Goal: Book appointment/travel/reservation

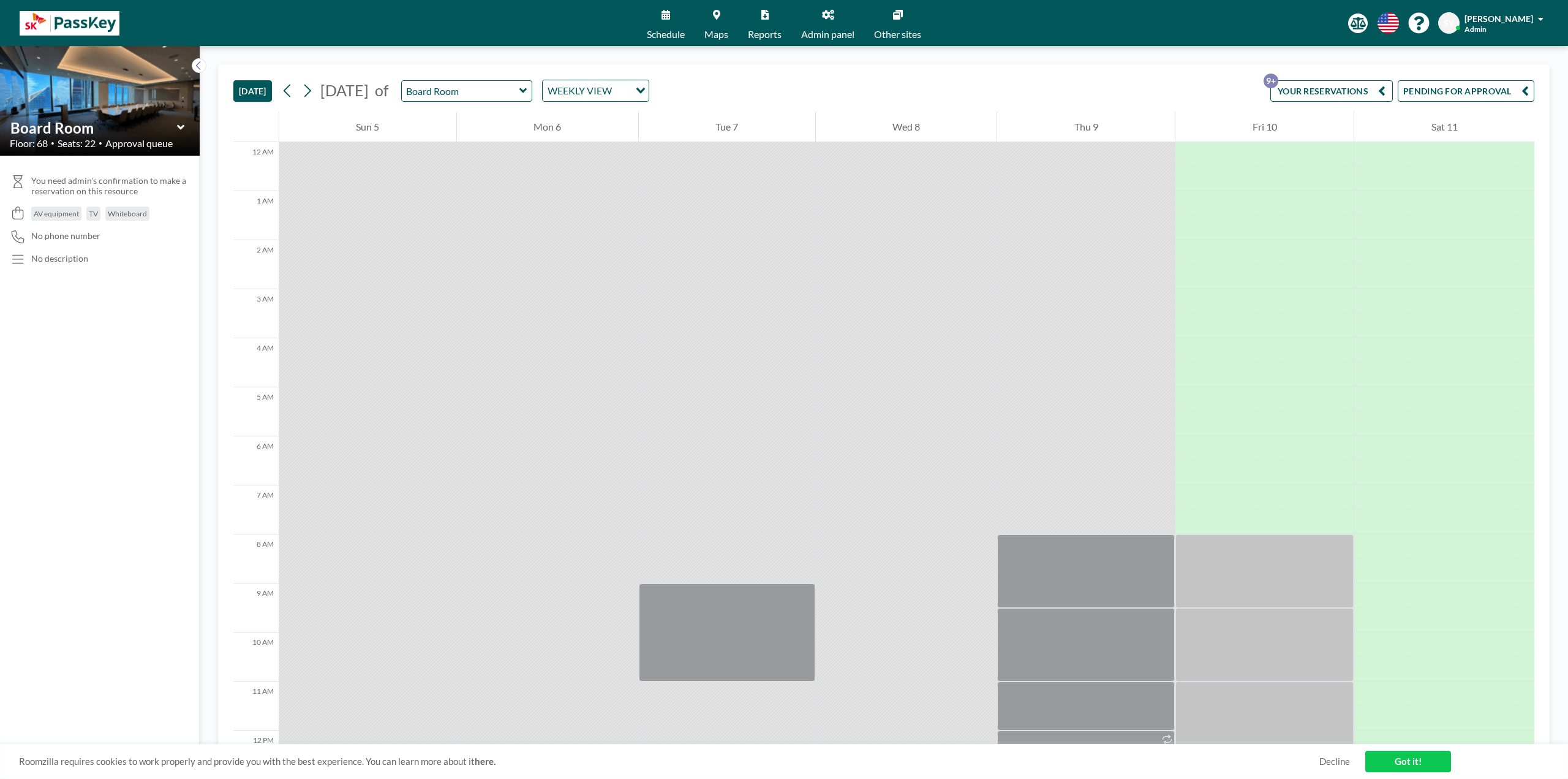
click at [1322, 96] on button "YOUR RESERVATIONS 9+" at bounding box center [1332, 91] width 123 height 22
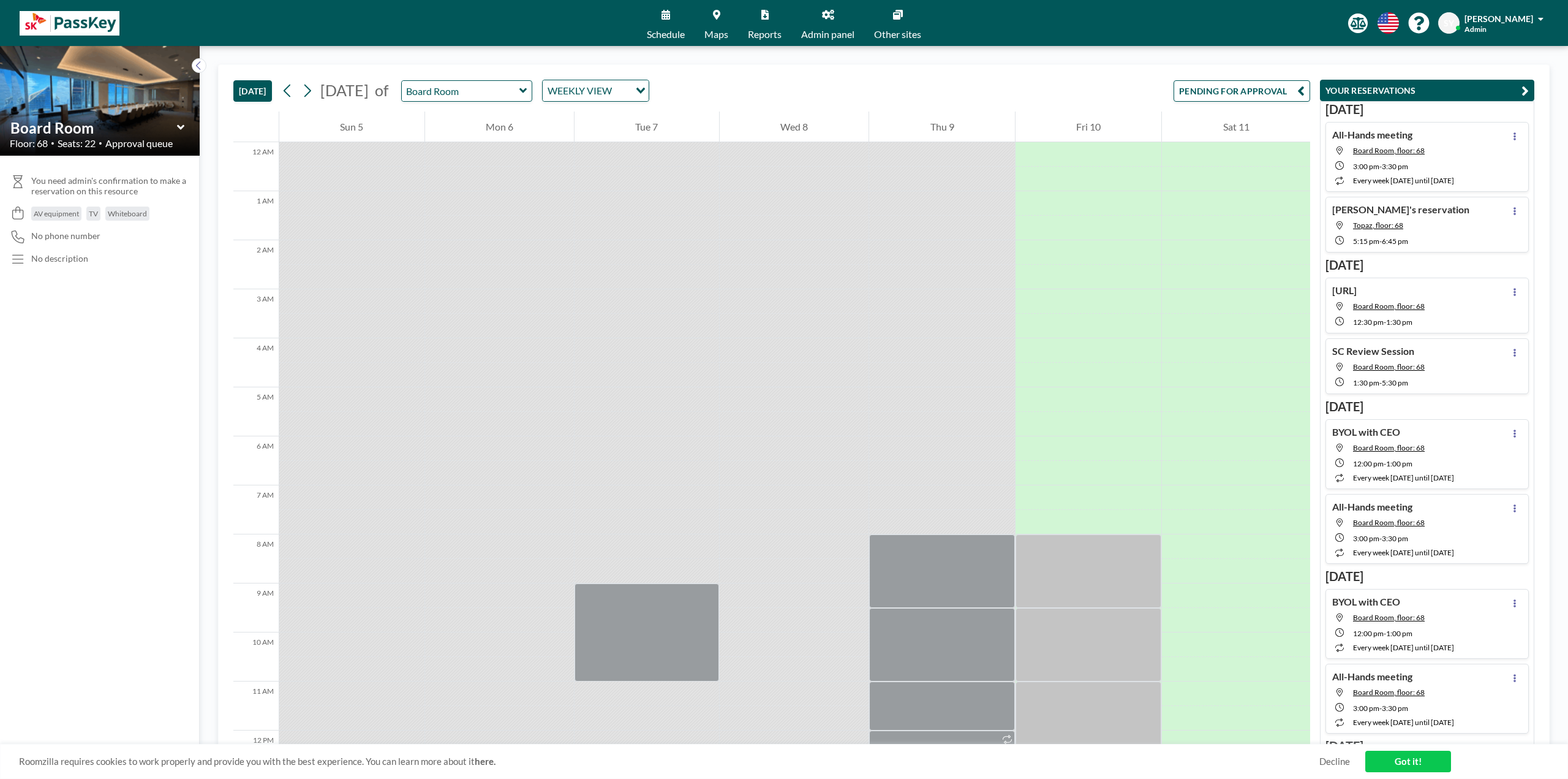
click at [809, 34] on span "Admin panel" at bounding box center [828, 34] width 53 height 10
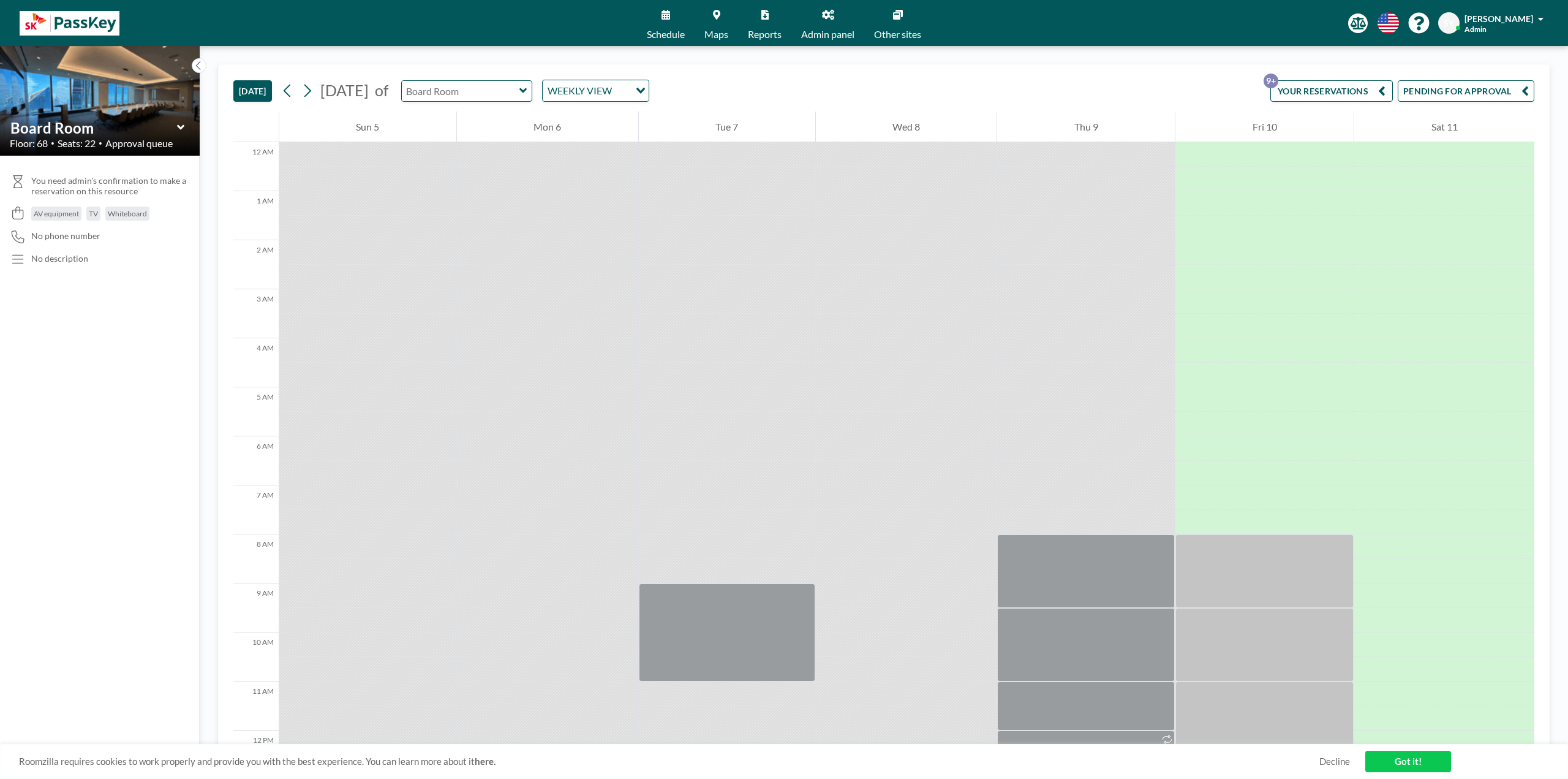
click at [519, 98] on input "text" at bounding box center [460, 90] width 118 height 20
type input "Board Room"
click at [310, 93] on icon at bounding box center [308, 91] width 7 height 13
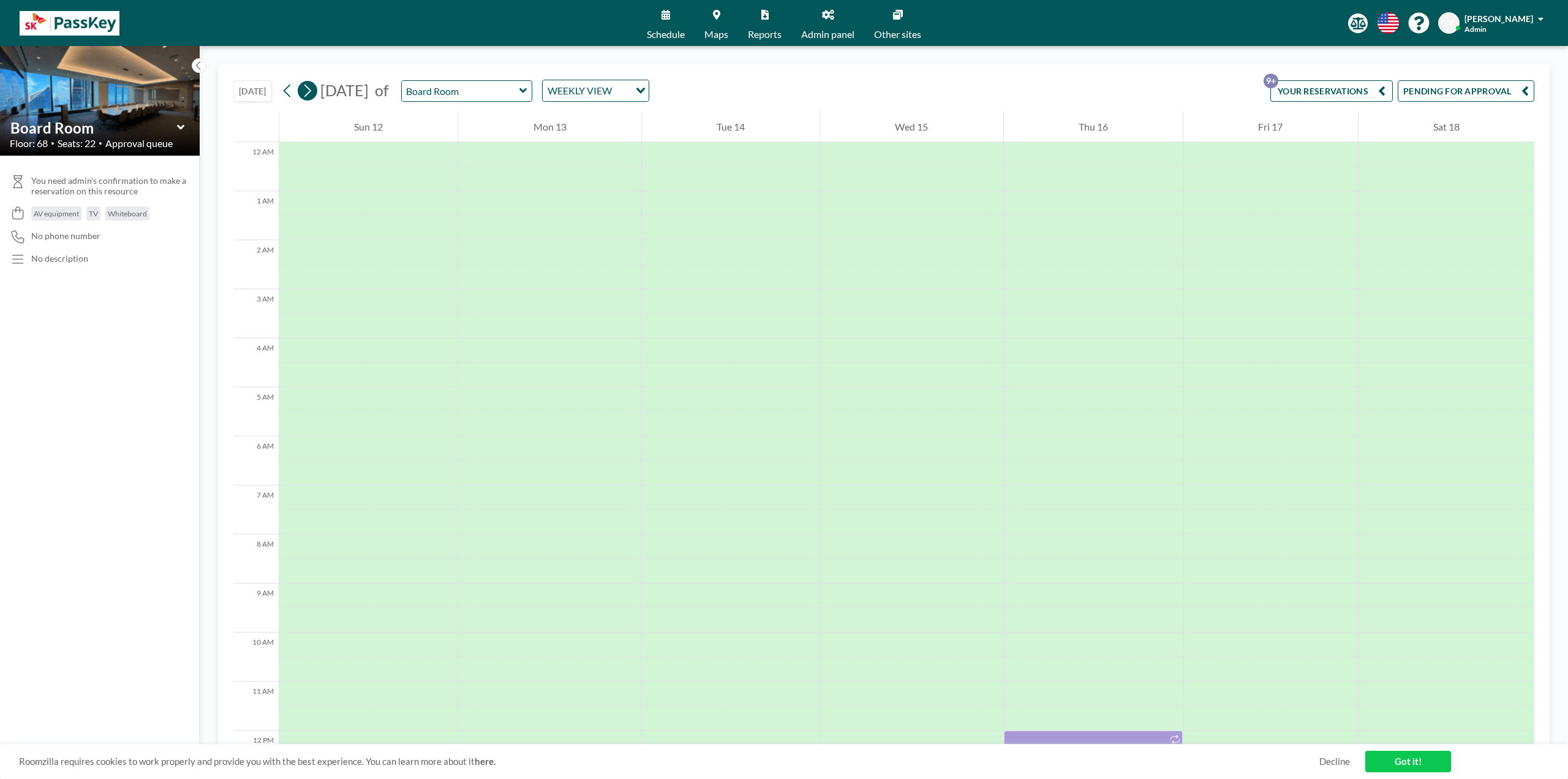
click at [310, 93] on icon at bounding box center [308, 91] width 7 height 13
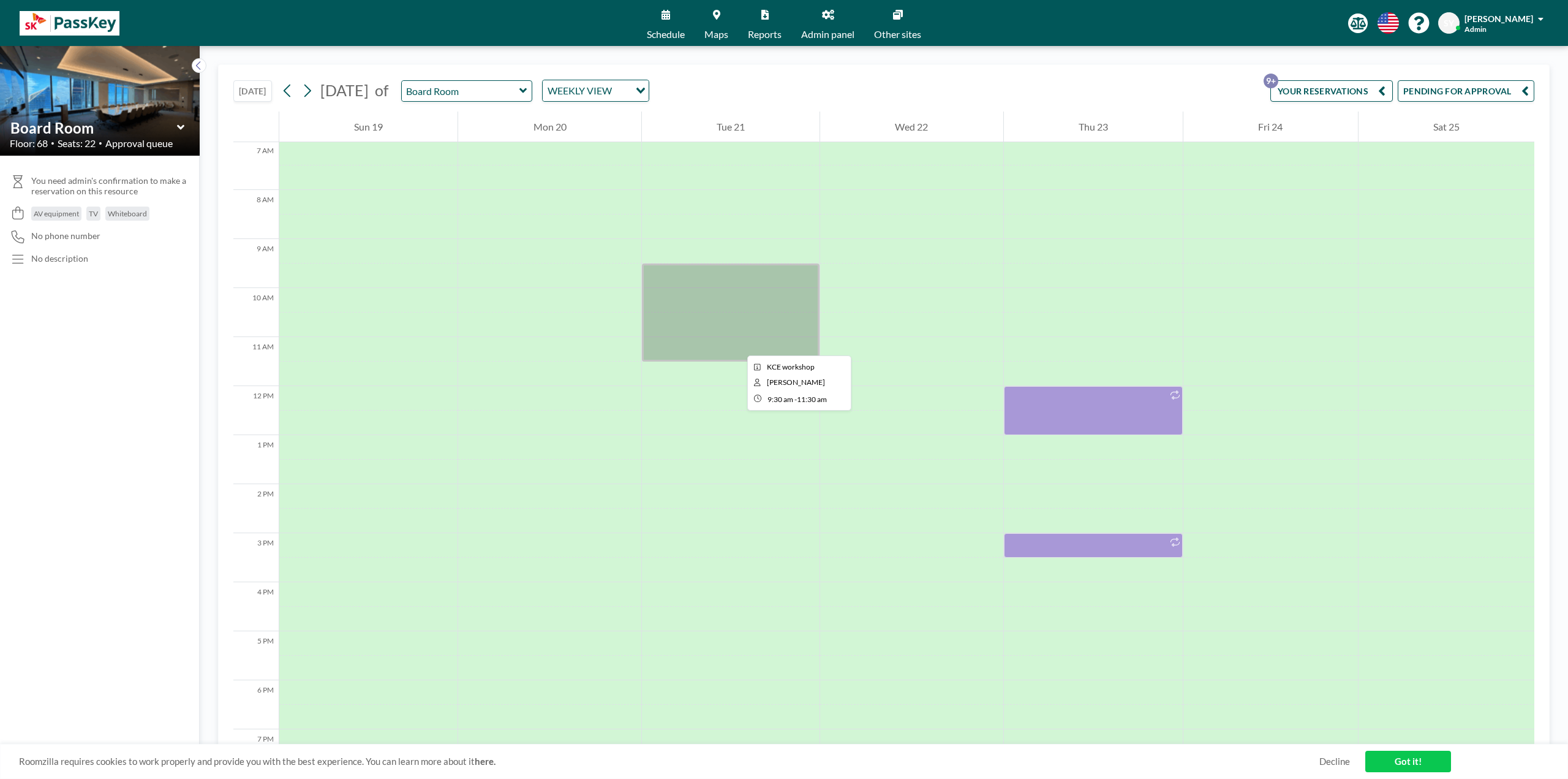
scroll to position [429, 0]
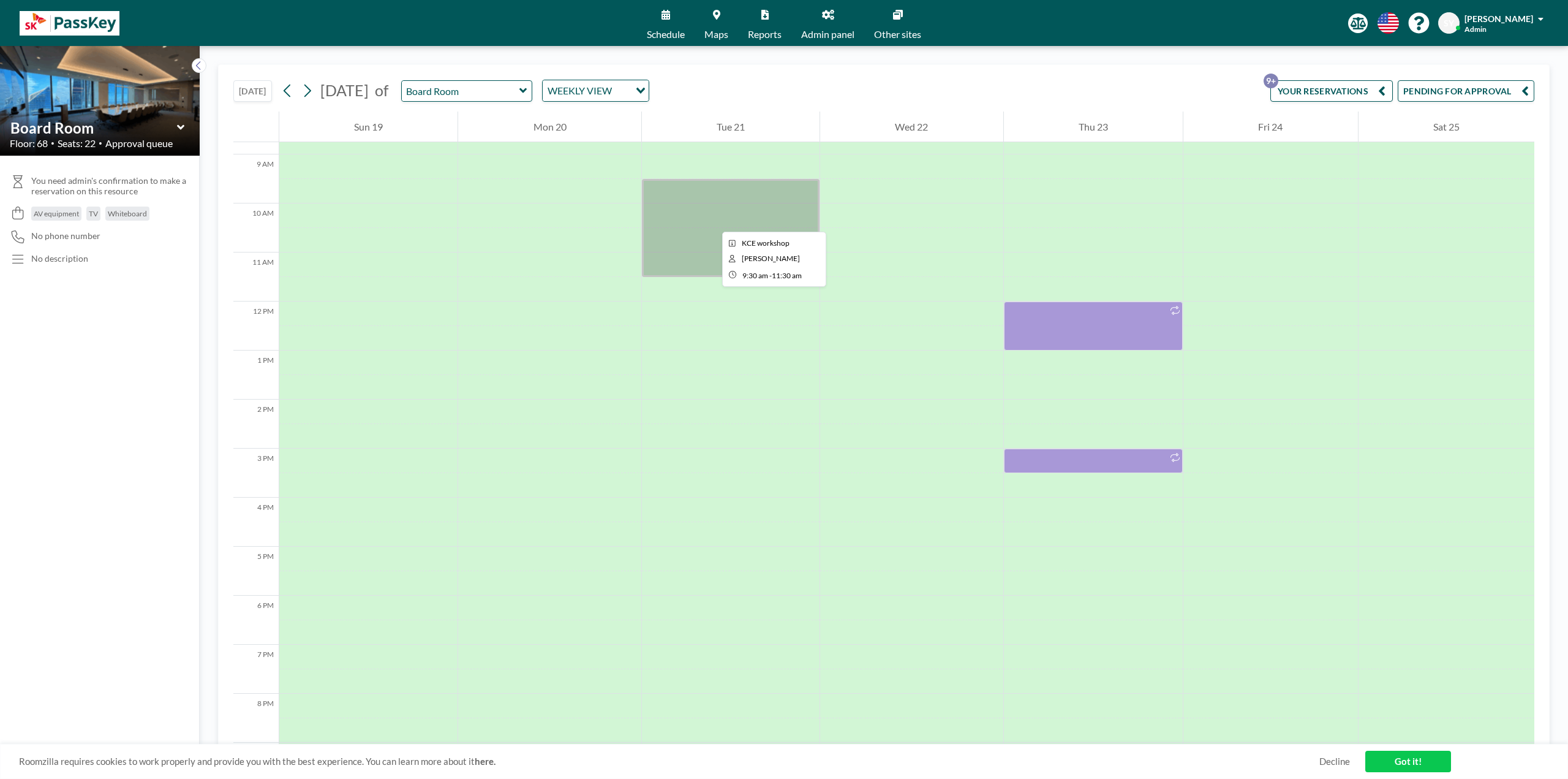
drag, startPoint x: 712, startPoint y: 221, endPoint x: 693, endPoint y: 133, distance: 90.0
click at [687, 129] on div "Tue 21" at bounding box center [731, 126] width 177 height 31
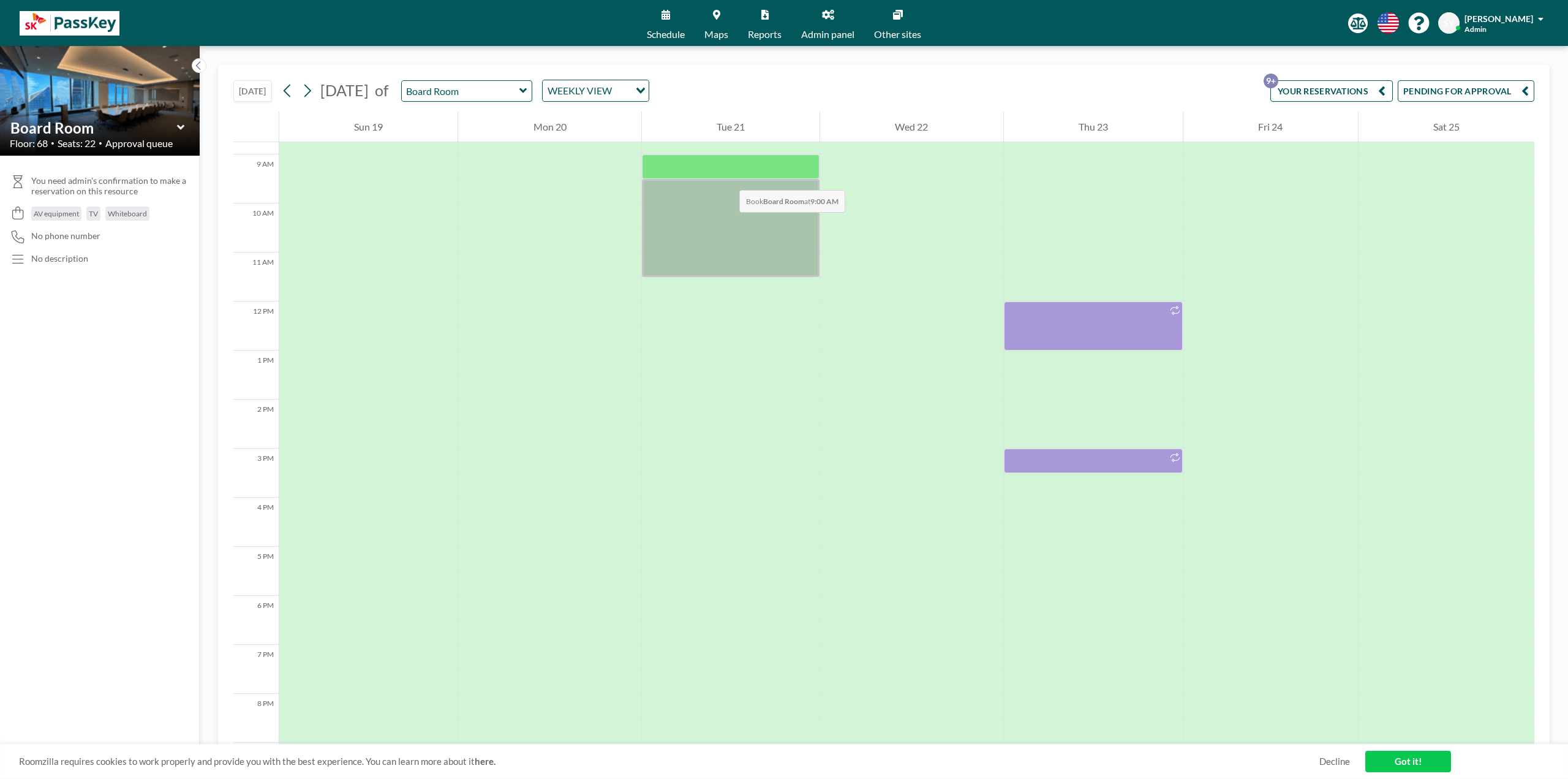
click at [730, 214] on div at bounding box center [731, 228] width 177 height 98
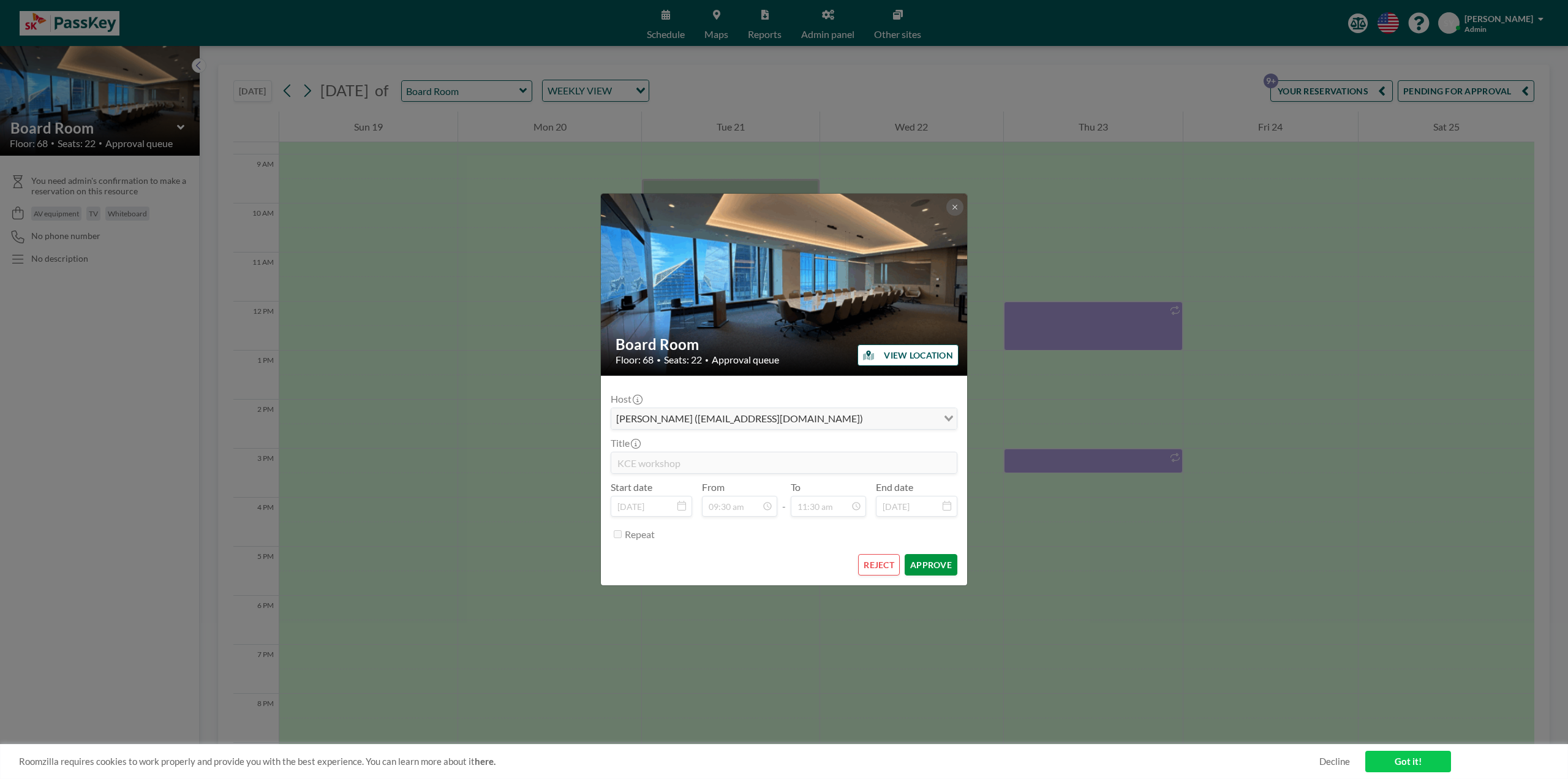
click at [881, 447] on button "APPROVE" at bounding box center [931, 565] width 53 height 22
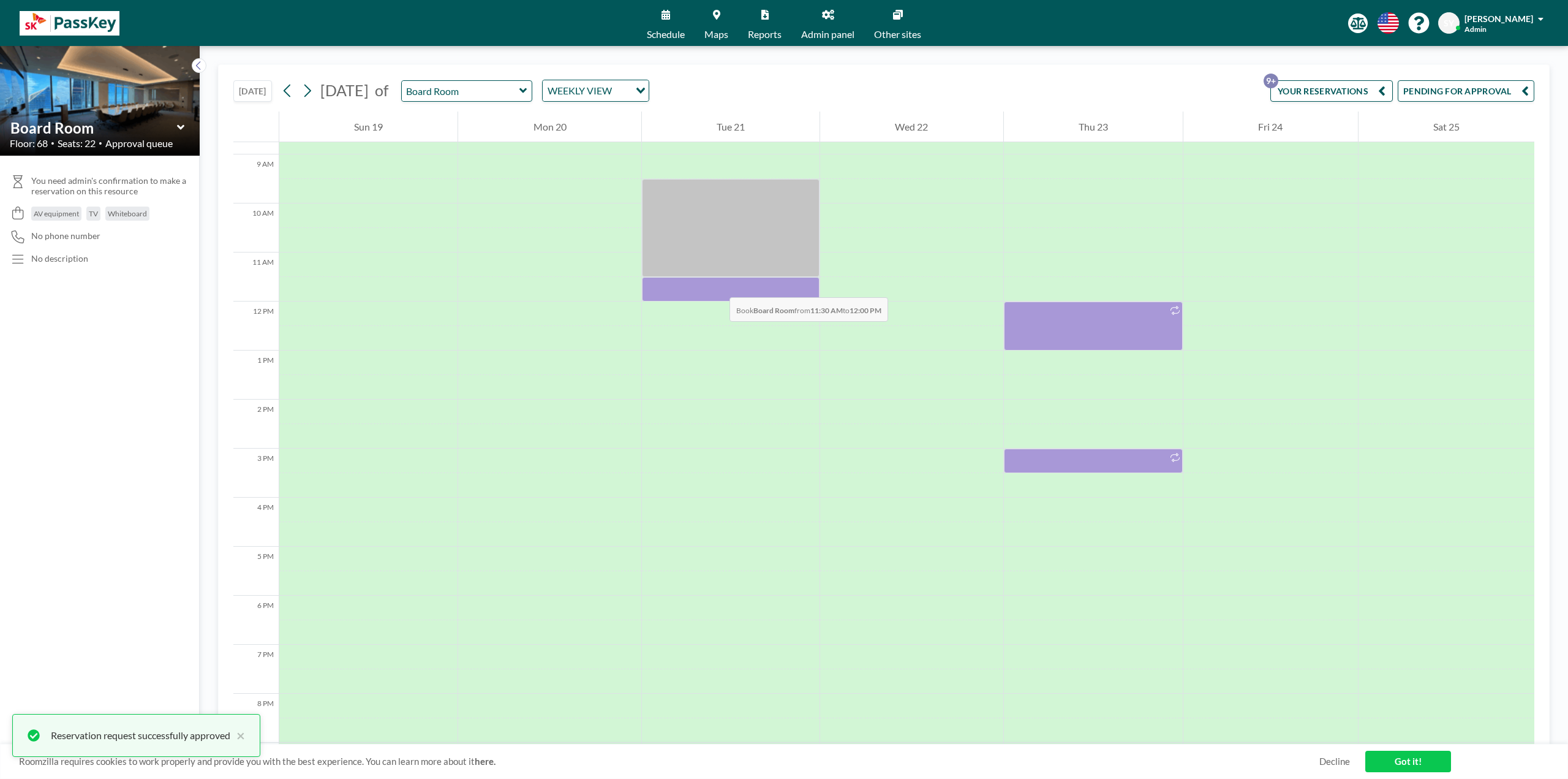
click at [717, 285] on div at bounding box center [731, 290] width 177 height 25
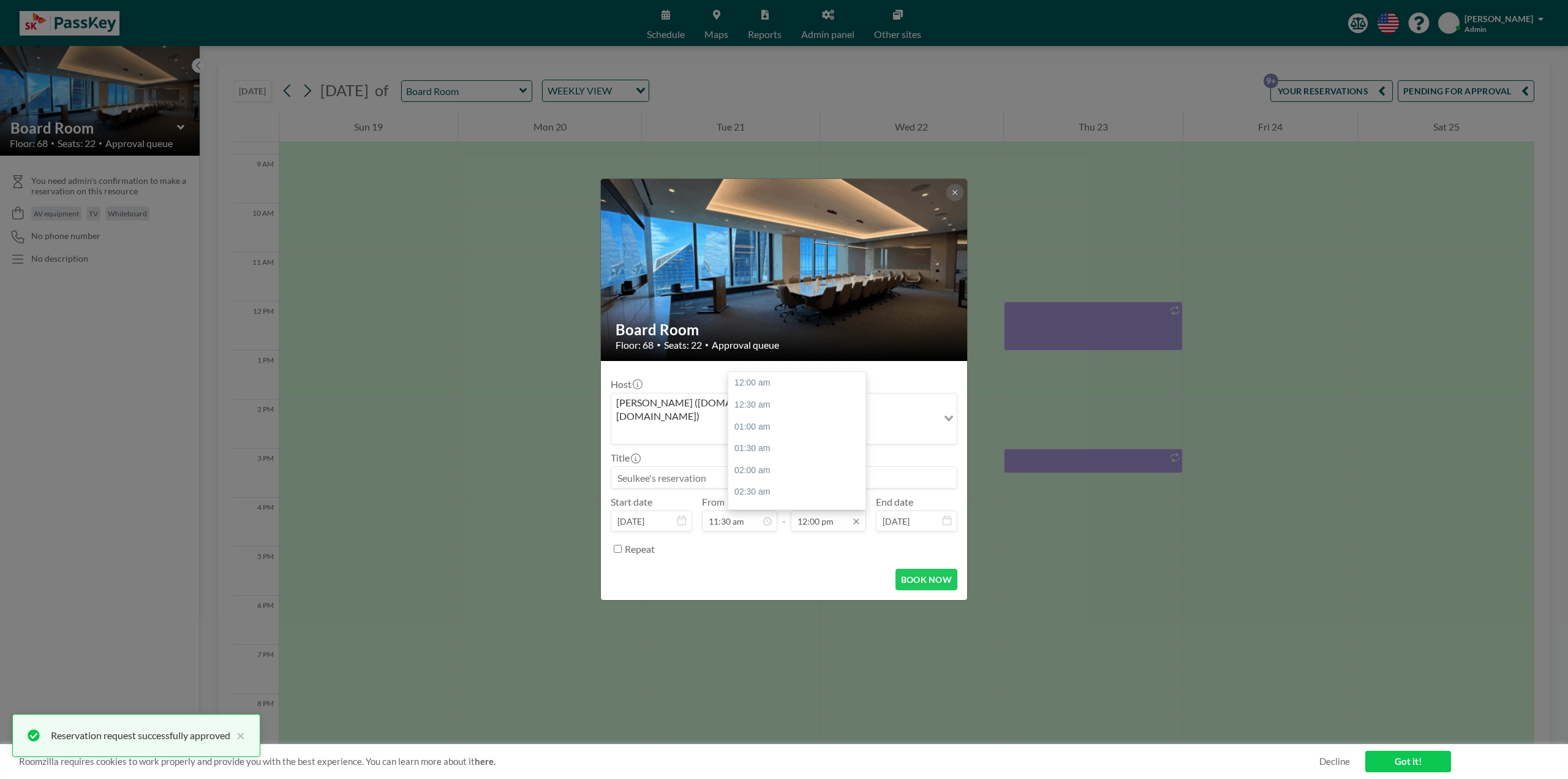
scroll to position [523, 0]
click at [809, 447] on input "12:00 pm" at bounding box center [828, 520] width 75 height 21
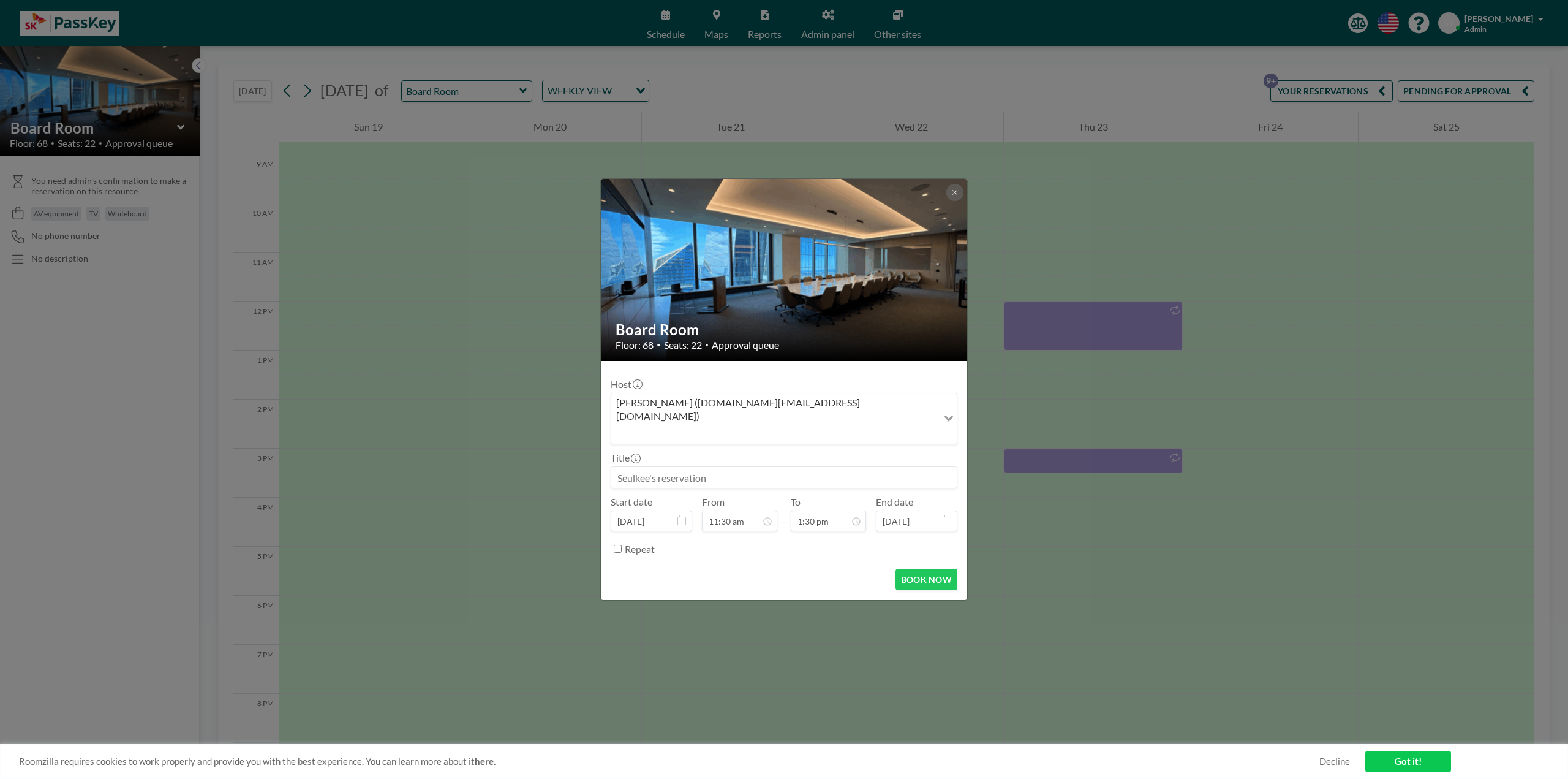
type input "12:00 pm"
click at [881, 447] on input at bounding box center [784, 477] width 346 height 21
type input "ㅇ"
type input "KCE Workshop"
click at [881, 447] on button "BOOK NOW" at bounding box center [926, 579] width 62 height 22
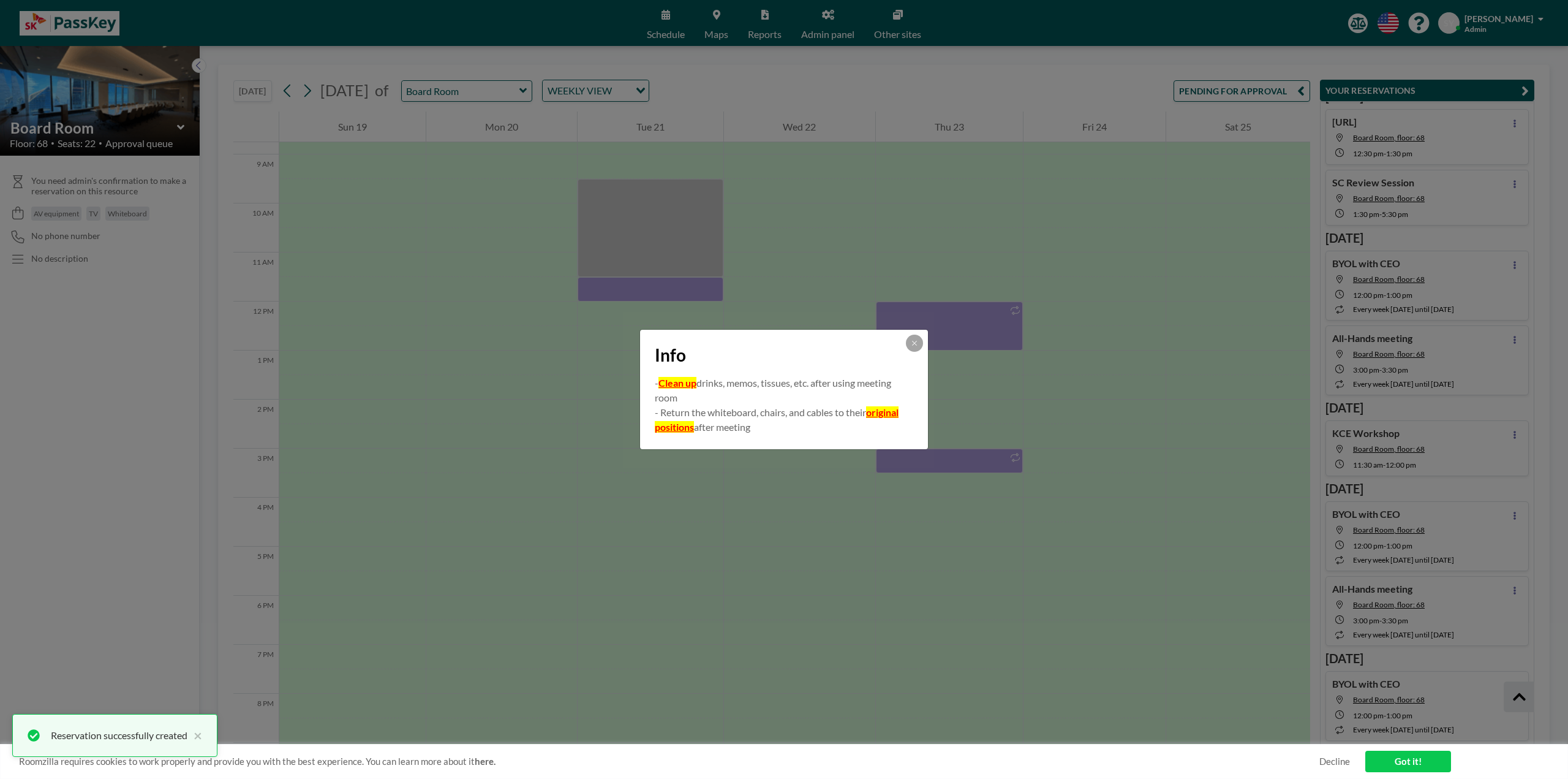
scroll to position [170, 0]
click at [881, 343] on icon at bounding box center [914, 343] width 7 height 7
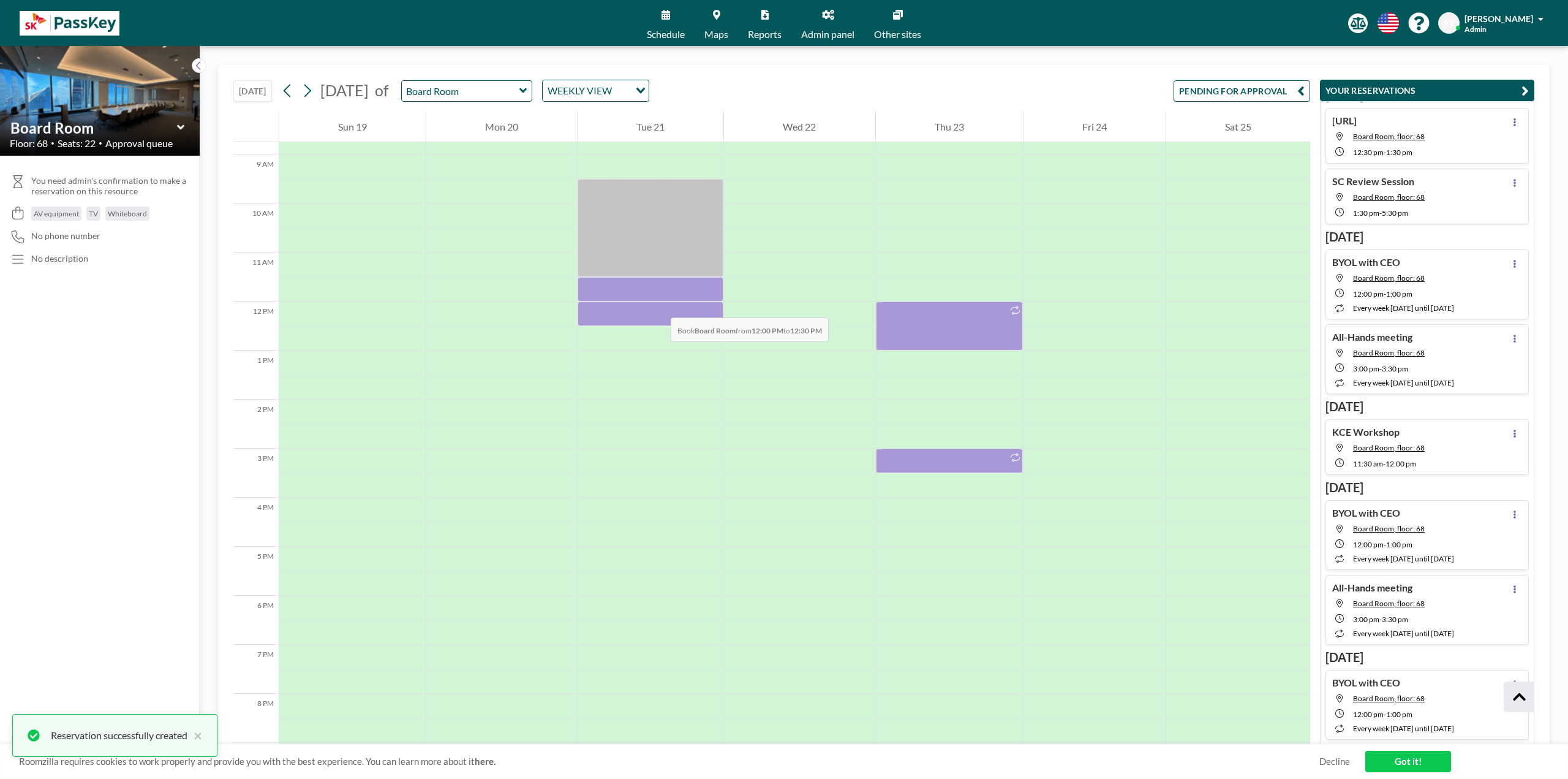
click at [658, 304] on div at bounding box center [650, 314] width 146 height 25
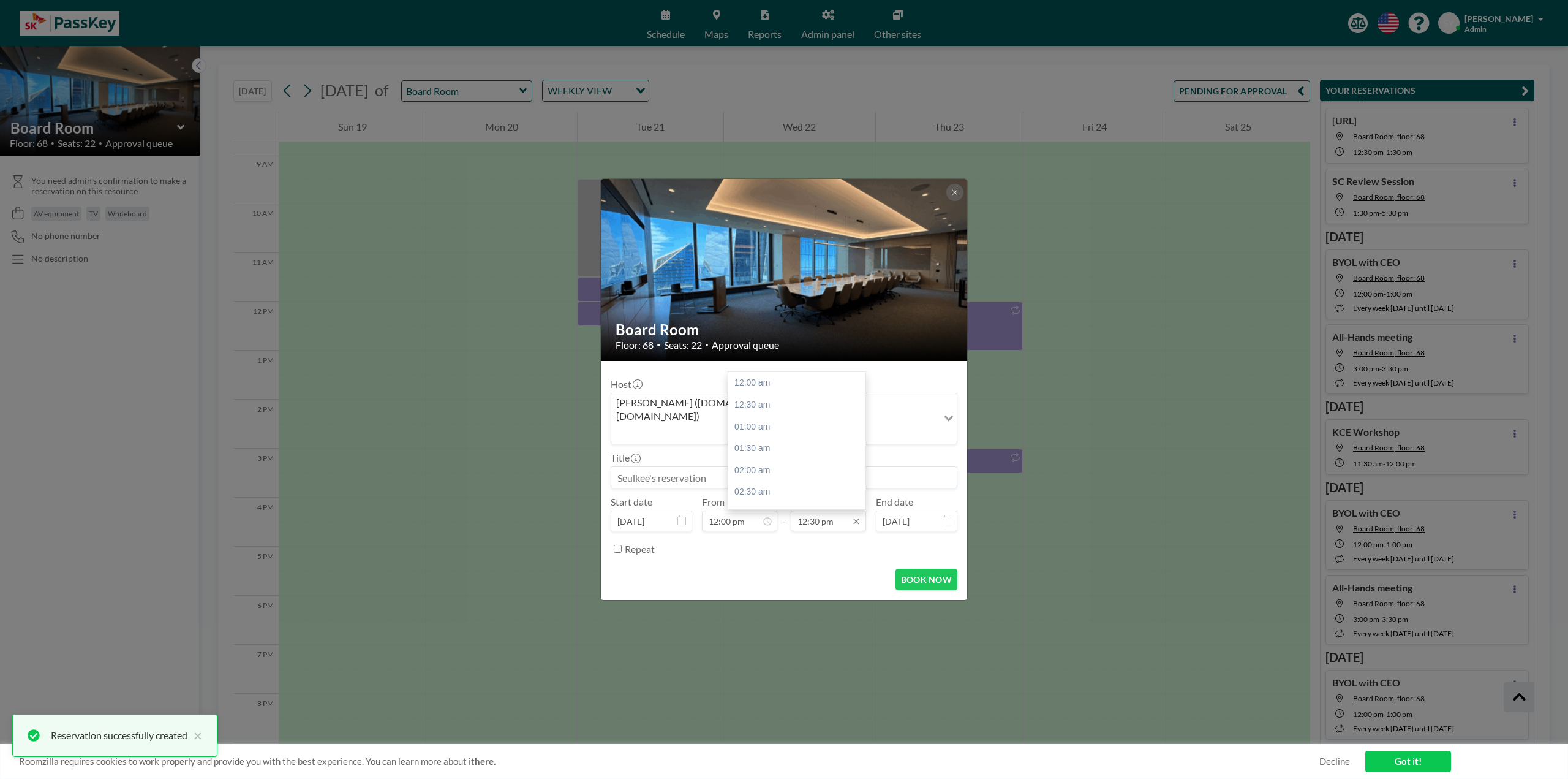
scroll to position [545, 0]
click at [804, 439] on div "02:00 pm" at bounding box center [799, 448] width 143 height 22
type input "02:00 pm"
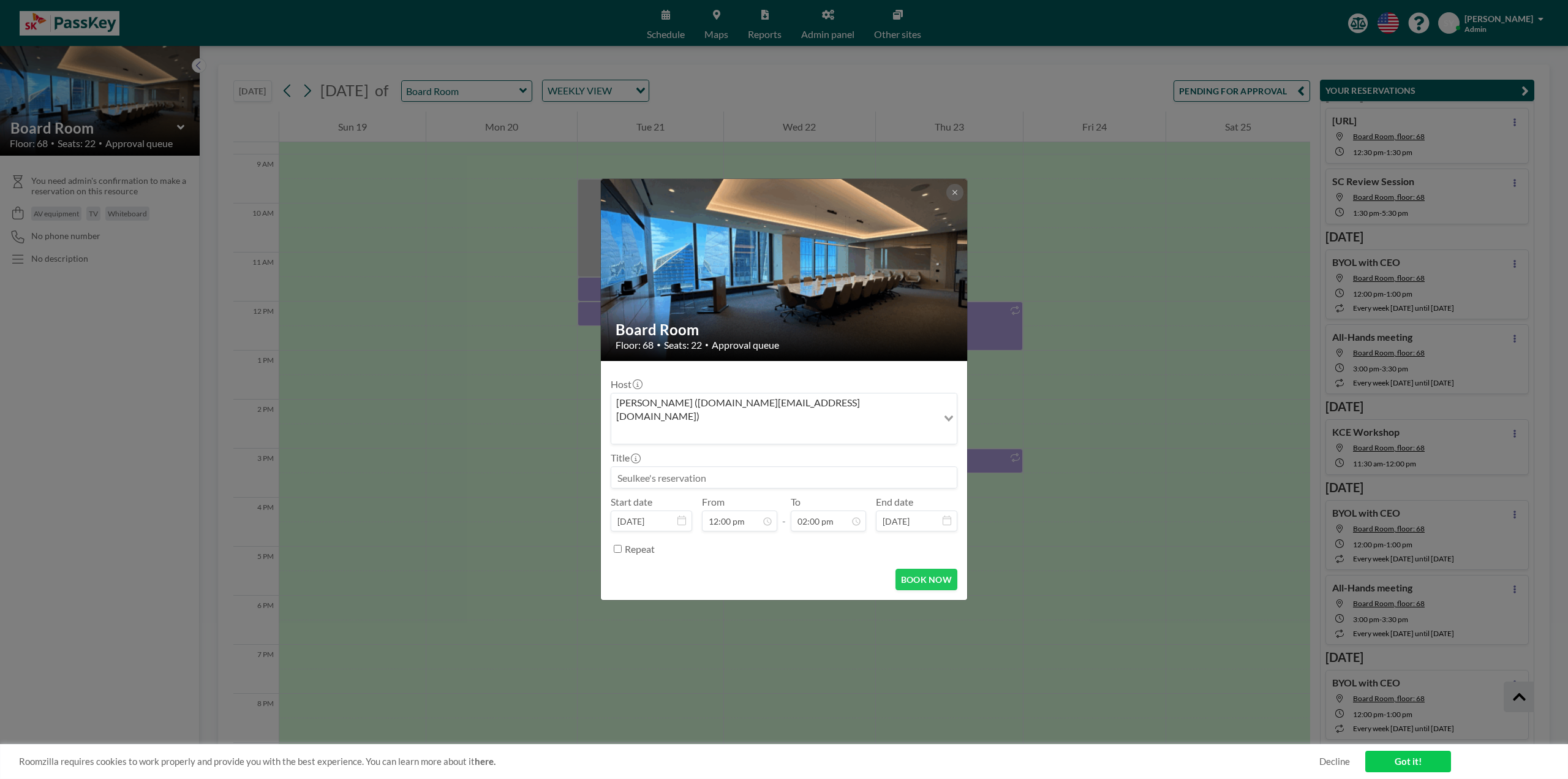
click at [795, 447] on input at bounding box center [784, 477] width 346 height 21
paste input "KCE Workshop"
type input "KCE Workshop"
click at [816, 447] on input "02:00 pm" at bounding box center [828, 520] width 75 height 21
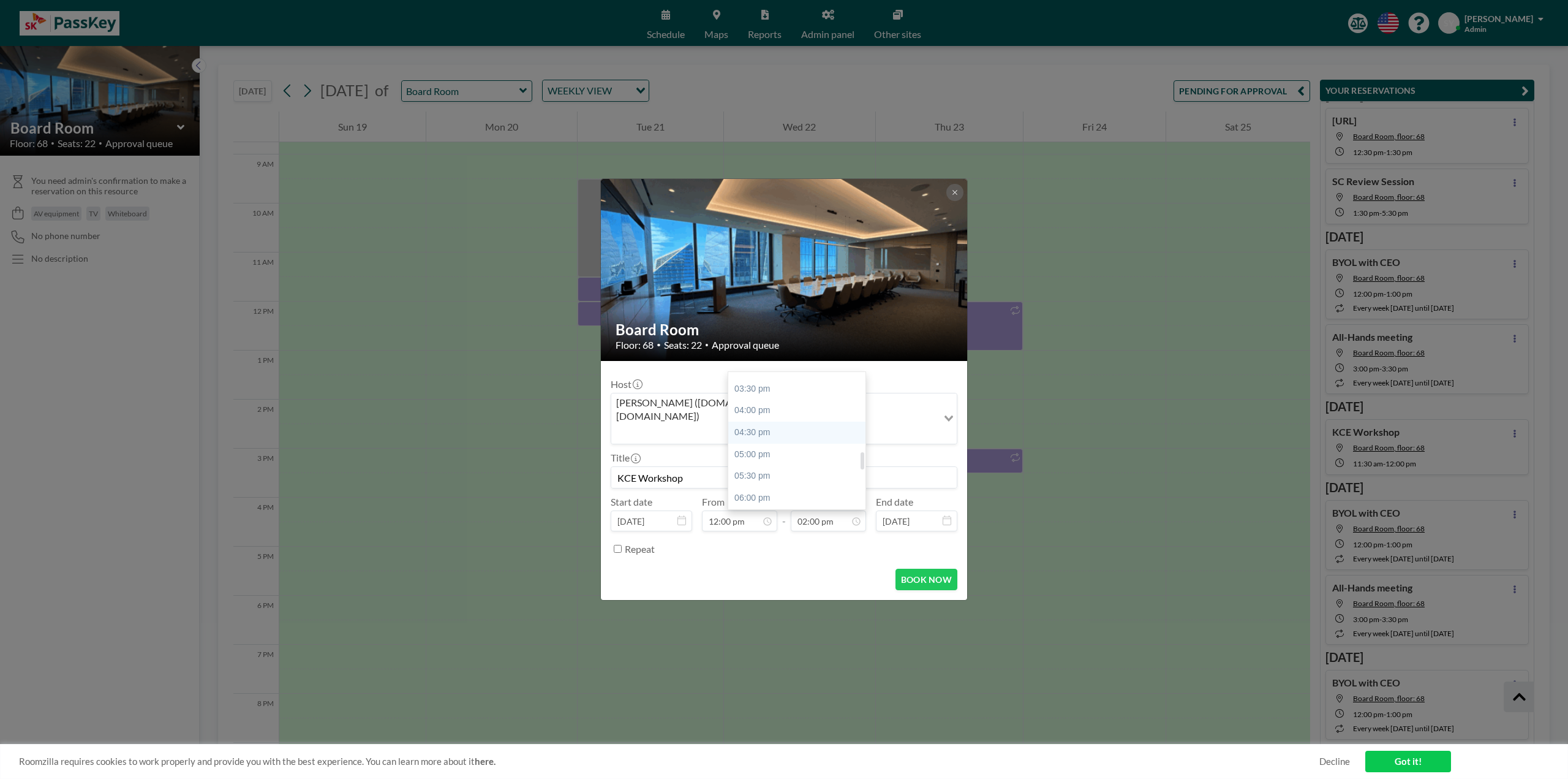
scroll to position [672, 0]
click at [803, 447] on div "06:00 pm" at bounding box center [799, 496] width 143 height 22
type input "06:00 pm"
click at [881, 447] on button "BOOK NOW" at bounding box center [926, 579] width 62 height 22
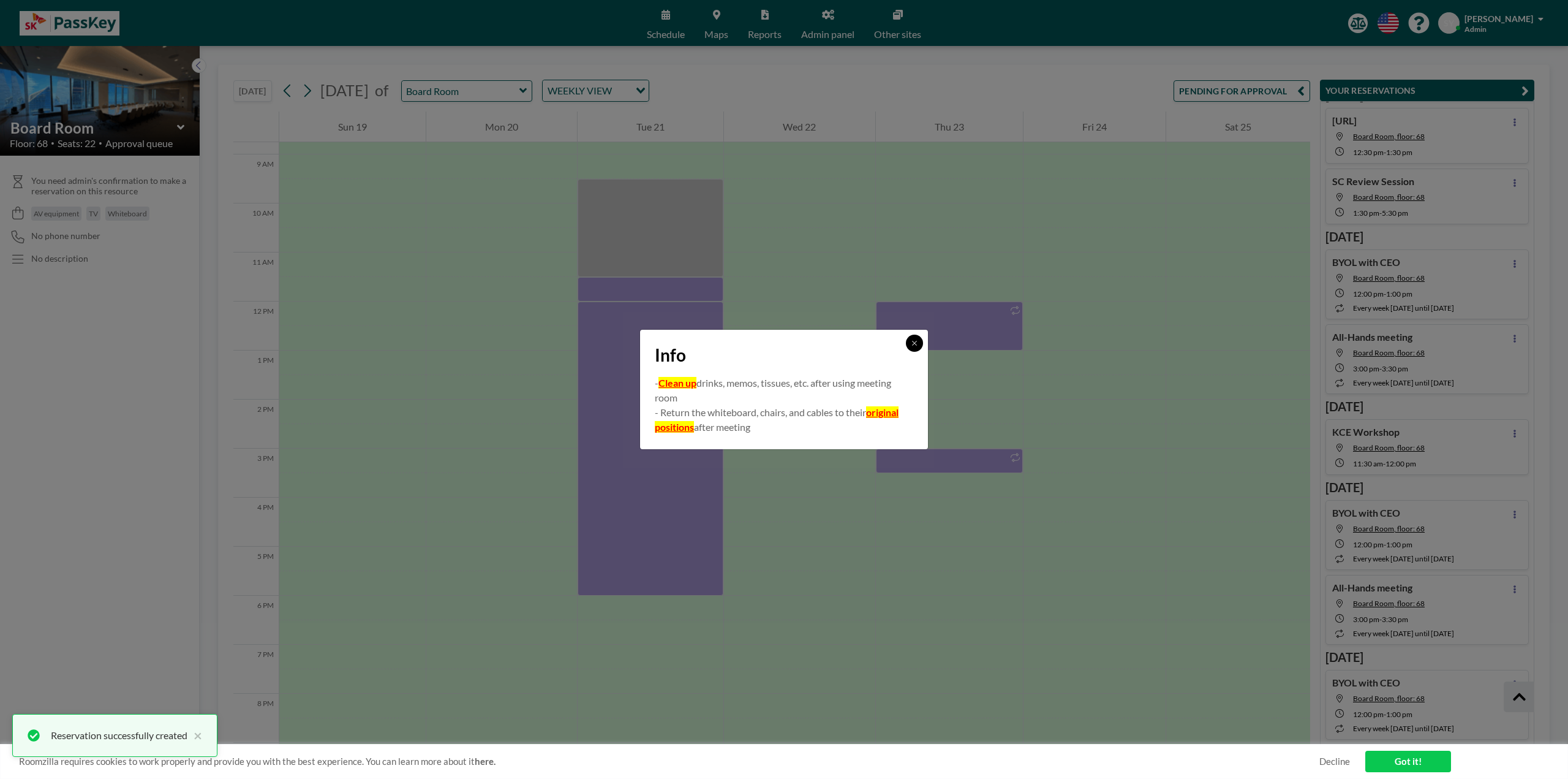
click at [881, 342] on icon at bounding box center [914, 343] width 7 height 7
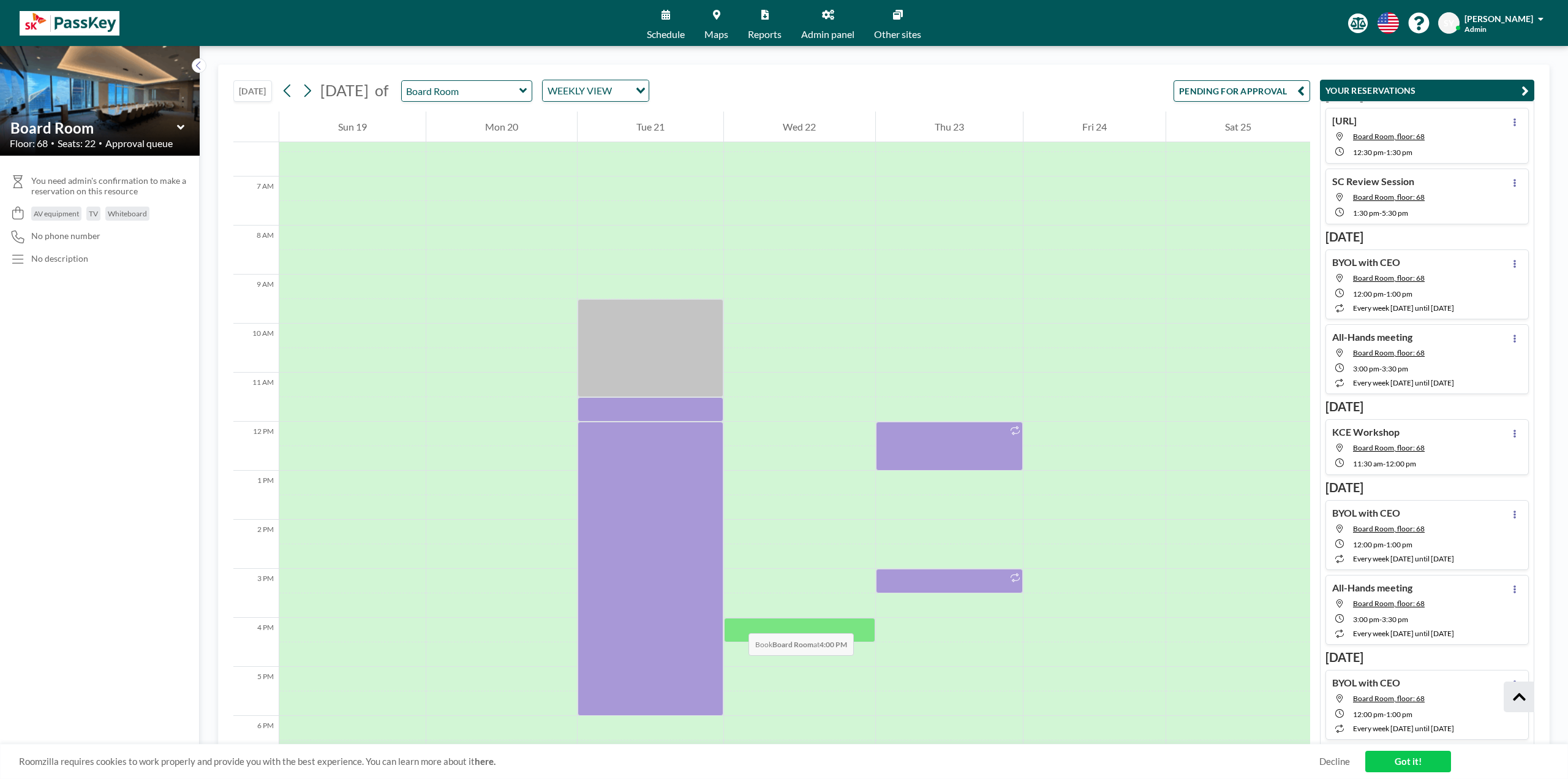
scroll to position [306, 0]
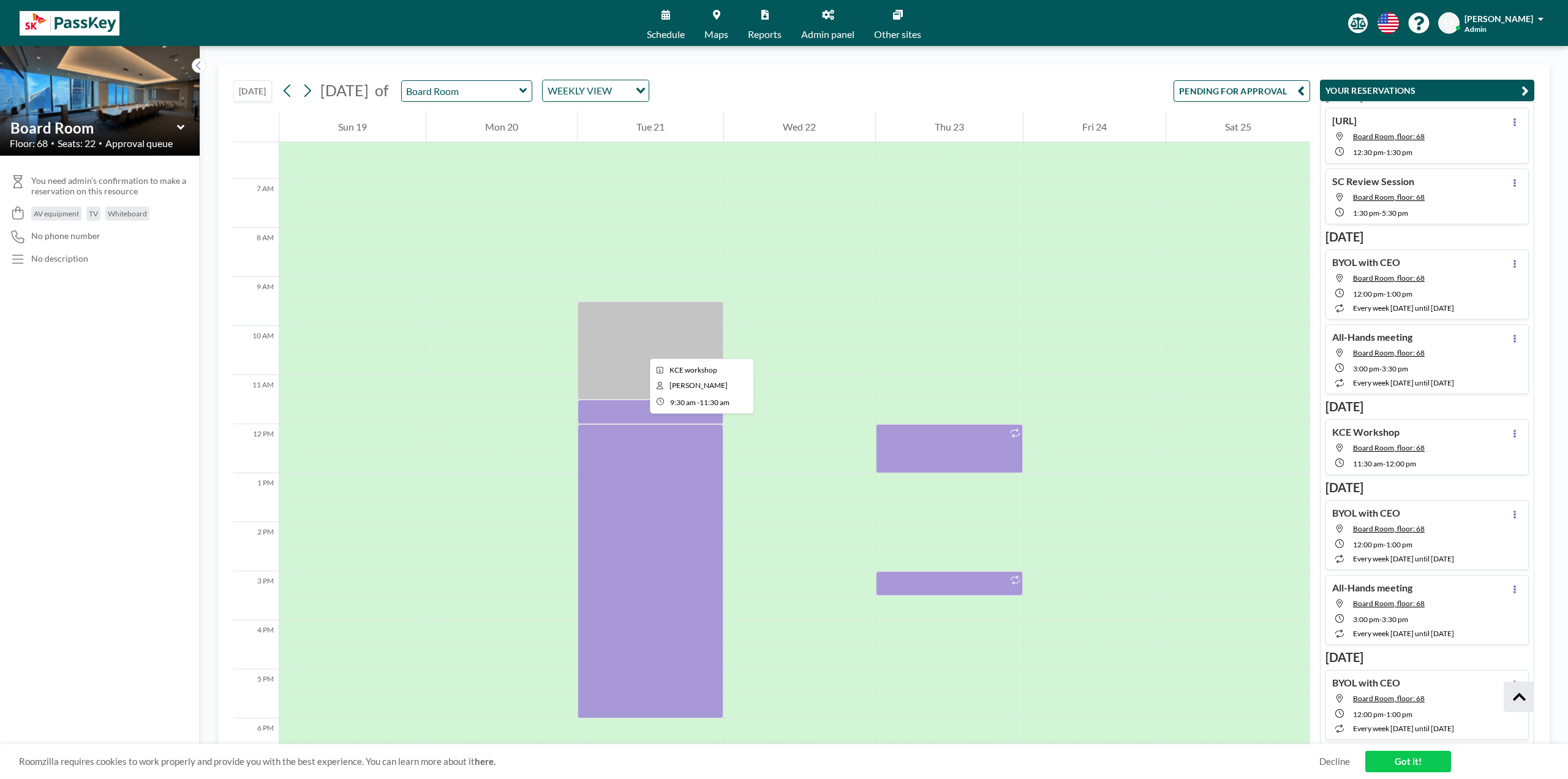
click at [648, 353] on div at bounding box center [650, 350] width 146 height 98
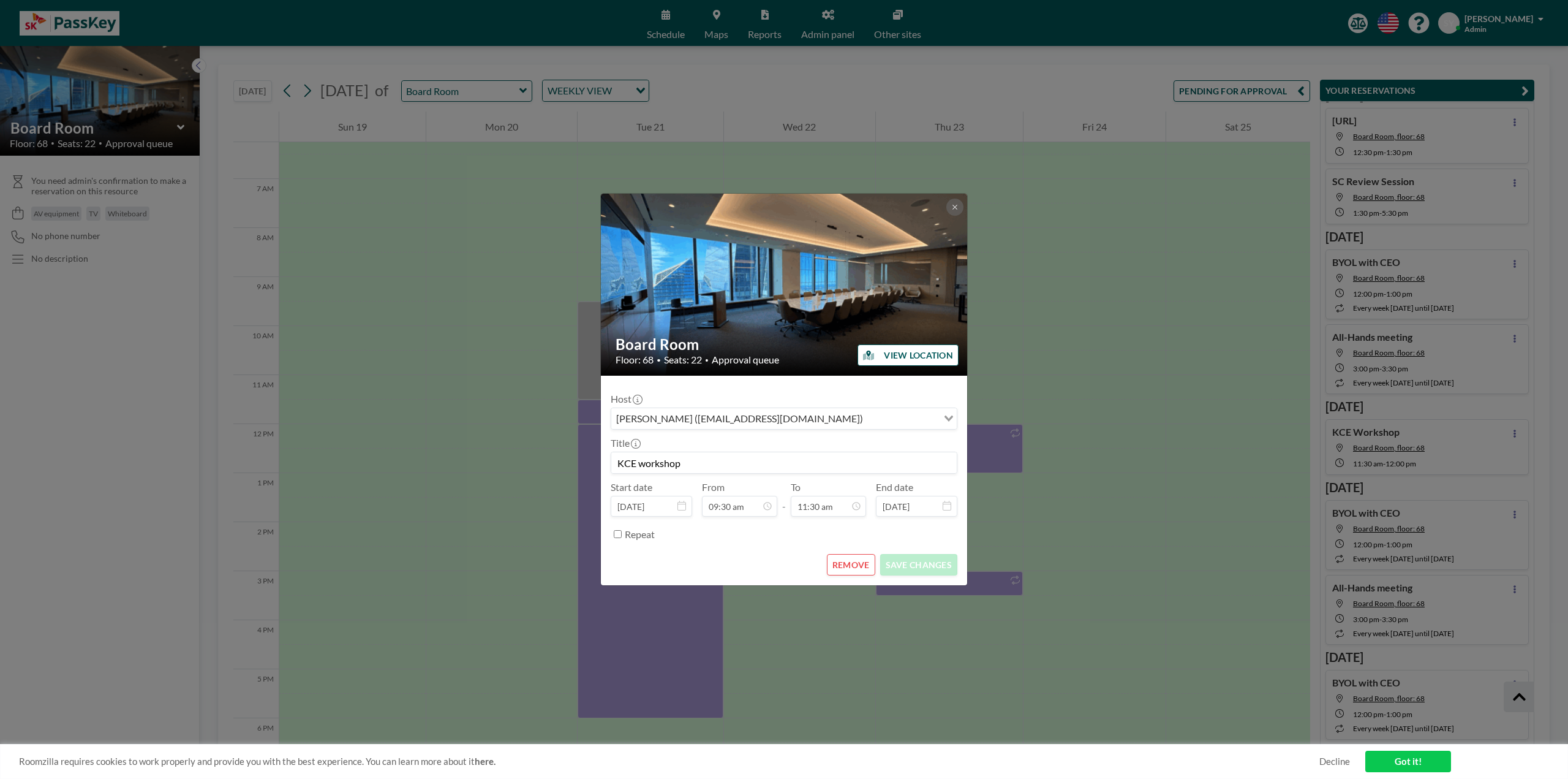
click at [881, 204] on button at bounding box center [954, 207] width 17 height 17
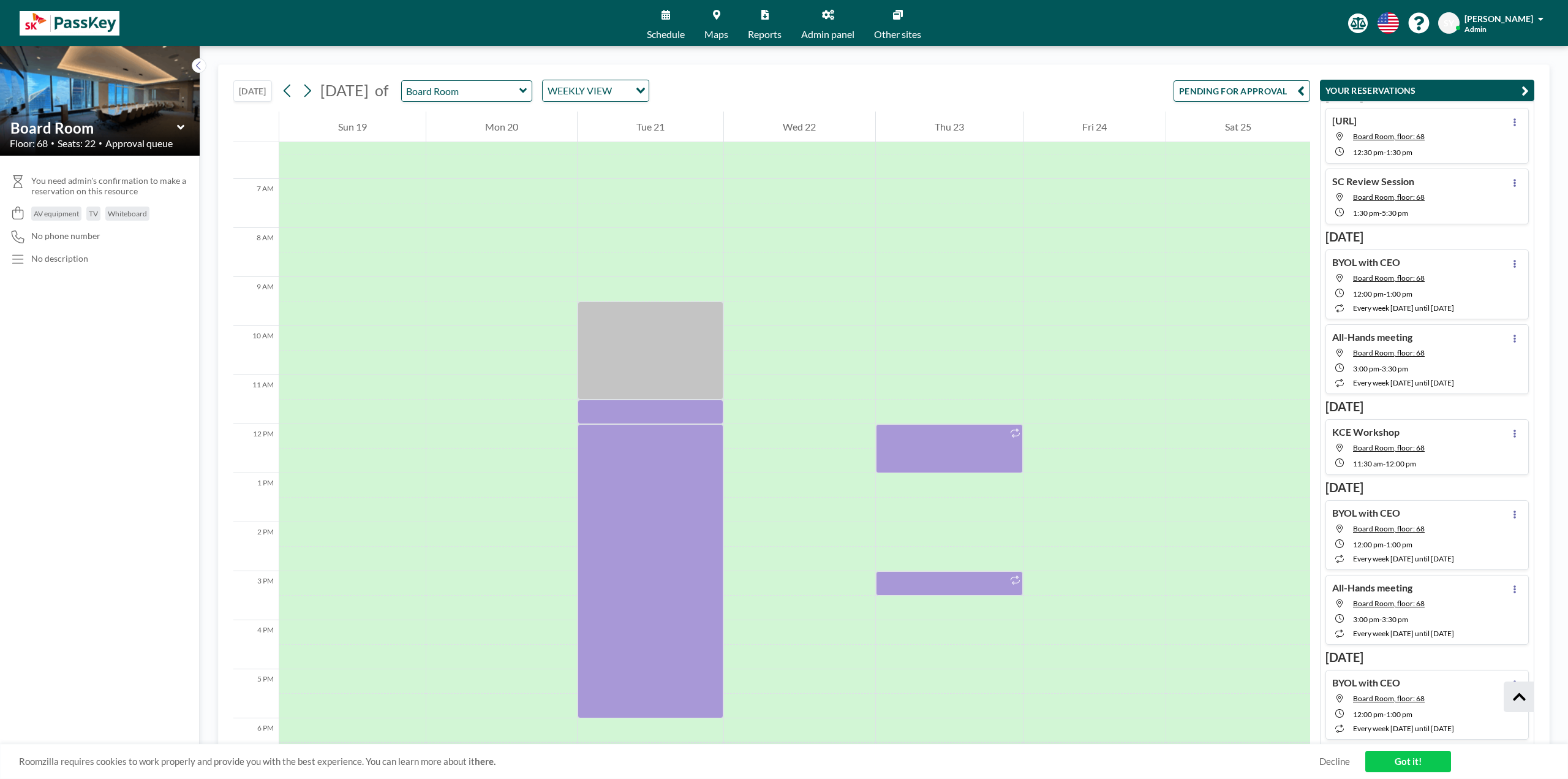
click at [881, 95] on button "PENDING FOR APPROVAL" at bounding box center [1241, 91] width 137 height 22
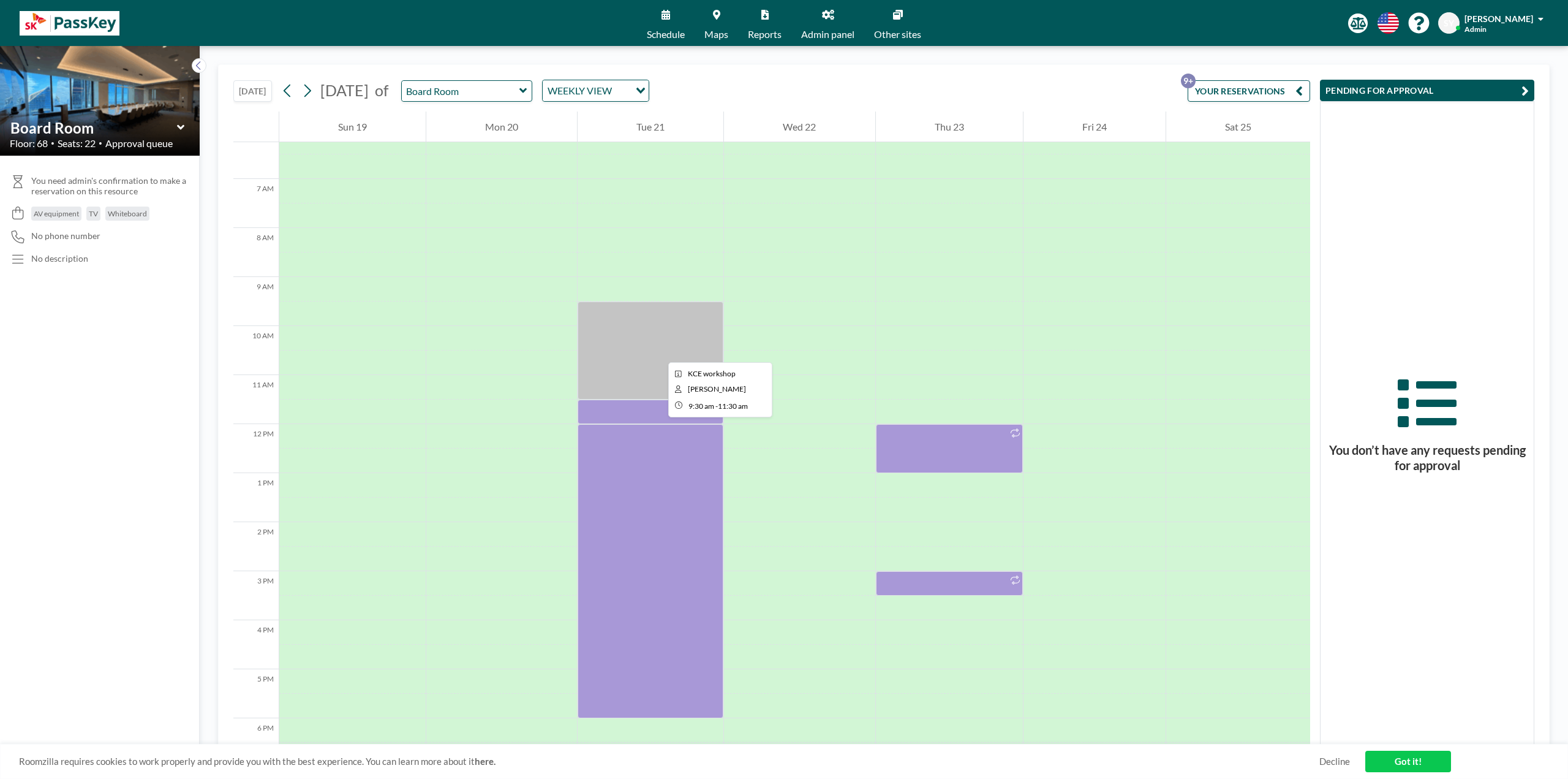
drag, startPoint x: 658, startPoint y: 351, endPoint x: 442, endPoint y: 323, distance: 217.8
click at [442, 323] on div at bounding box center [502, 314] width 151 height 25
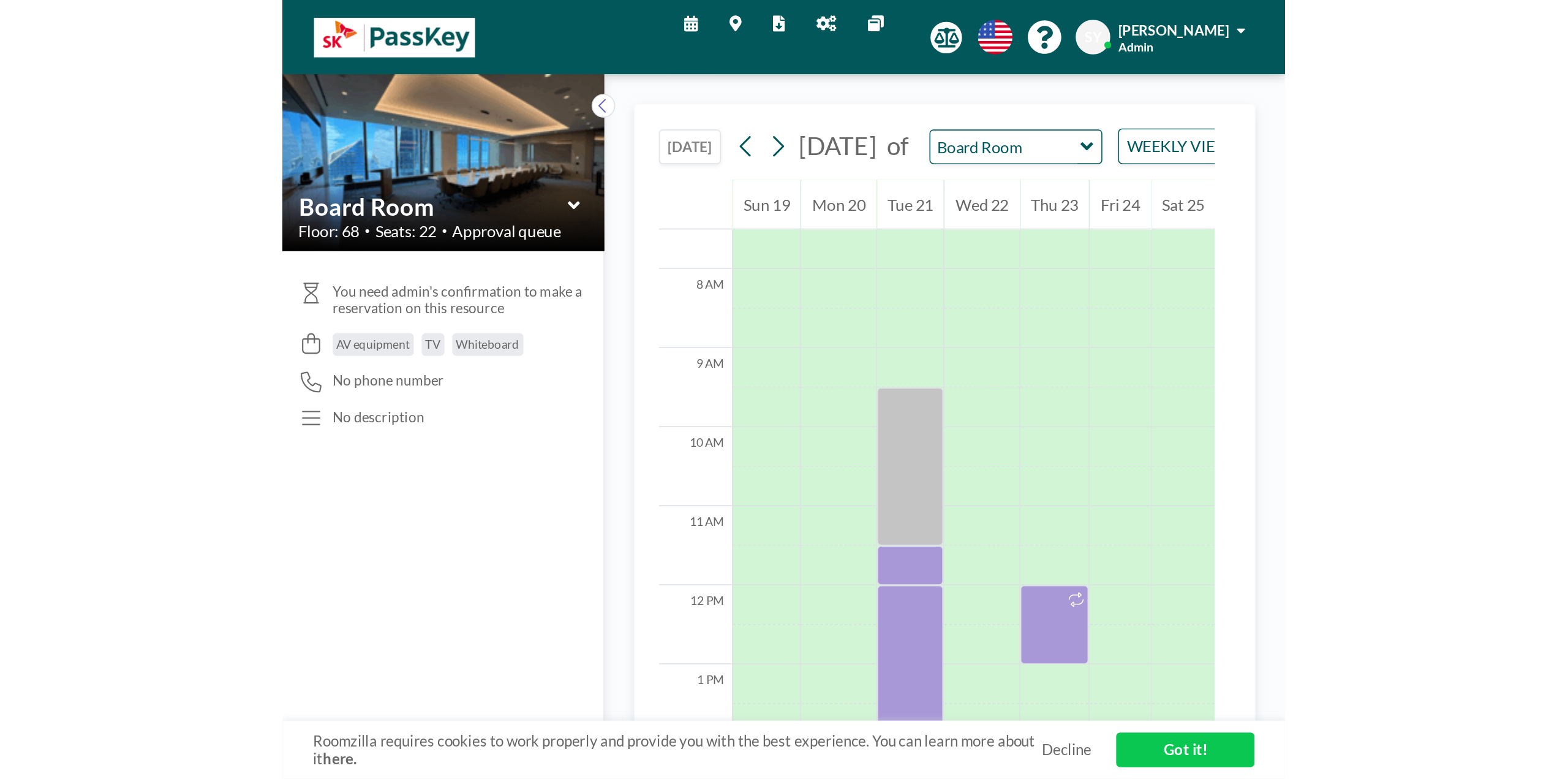
scroll to position [368, 0]
